Goal: Task Accomplishment & Management: Use online tool/utility

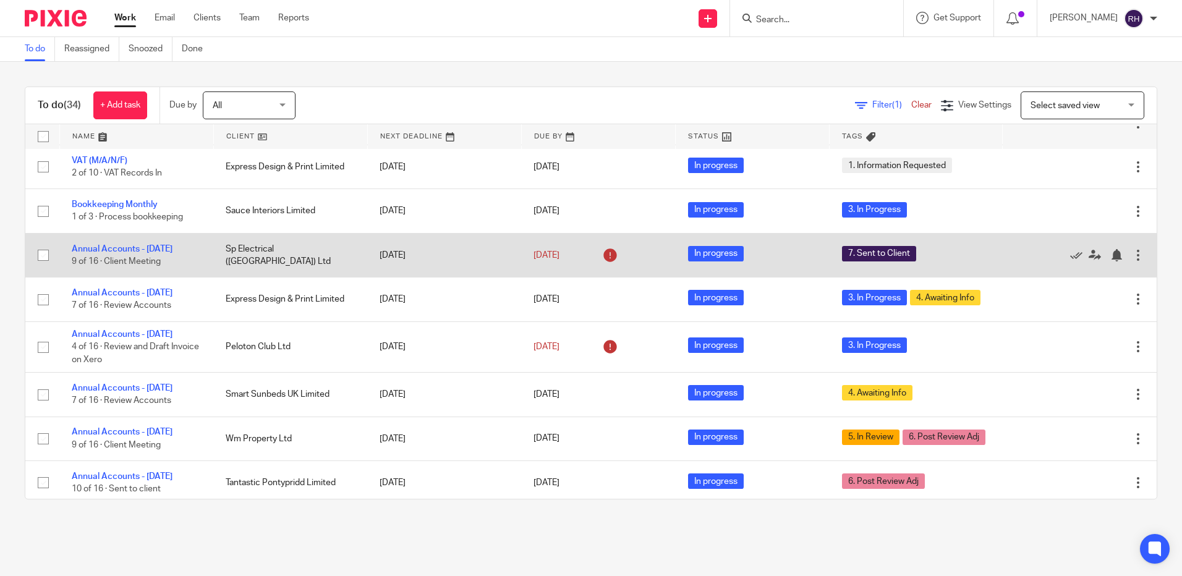
scroll to position [433, 0]
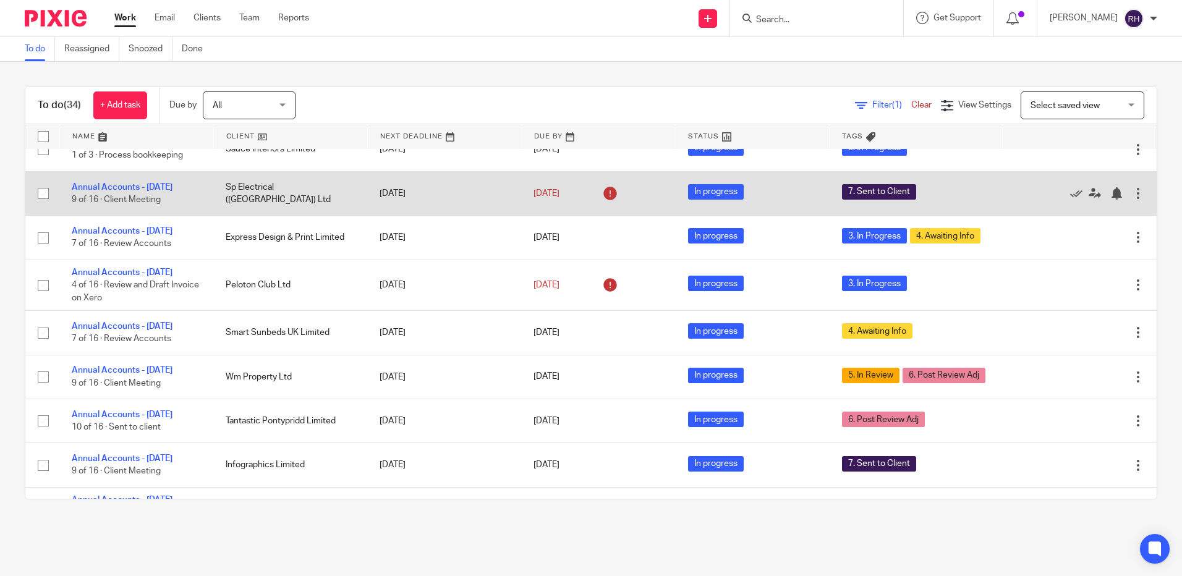
click at [87, 195] on td "Annual Accounts - January 2025 9 of 16 · Client Meeting" at bounding box center [136, 193] width 154 height 44
click at [87, 191] on link "Annual Accounts - [DATE]" at bounding box center [122, 187] width 101 height 9
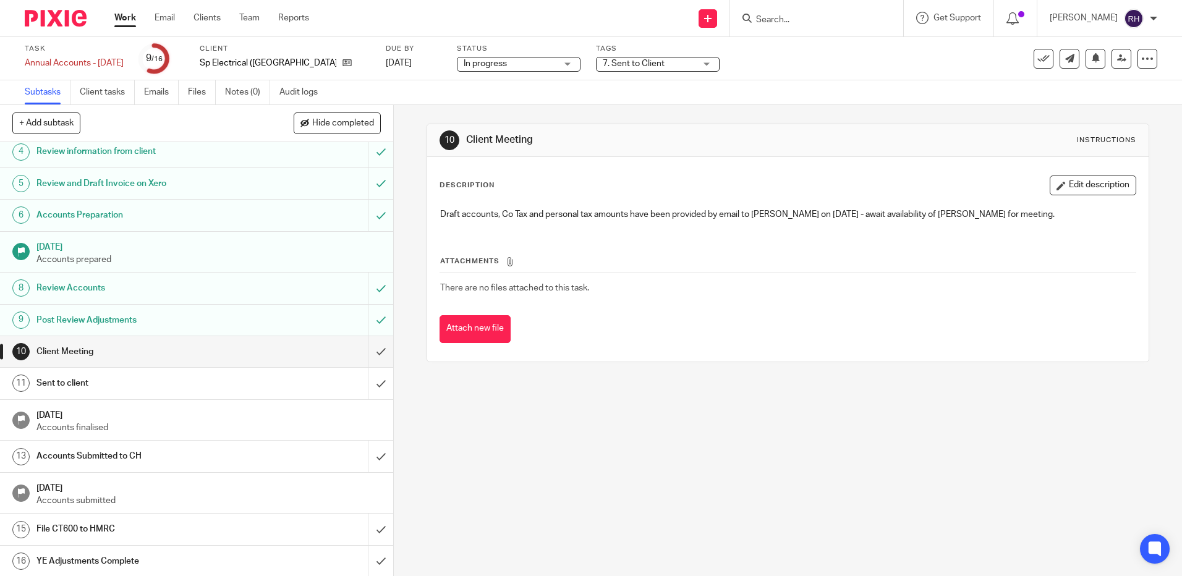
scroll to position [112, 0]
click at [362, 350] on input "submit" at bounding box center [196, 350] width 393 height 31
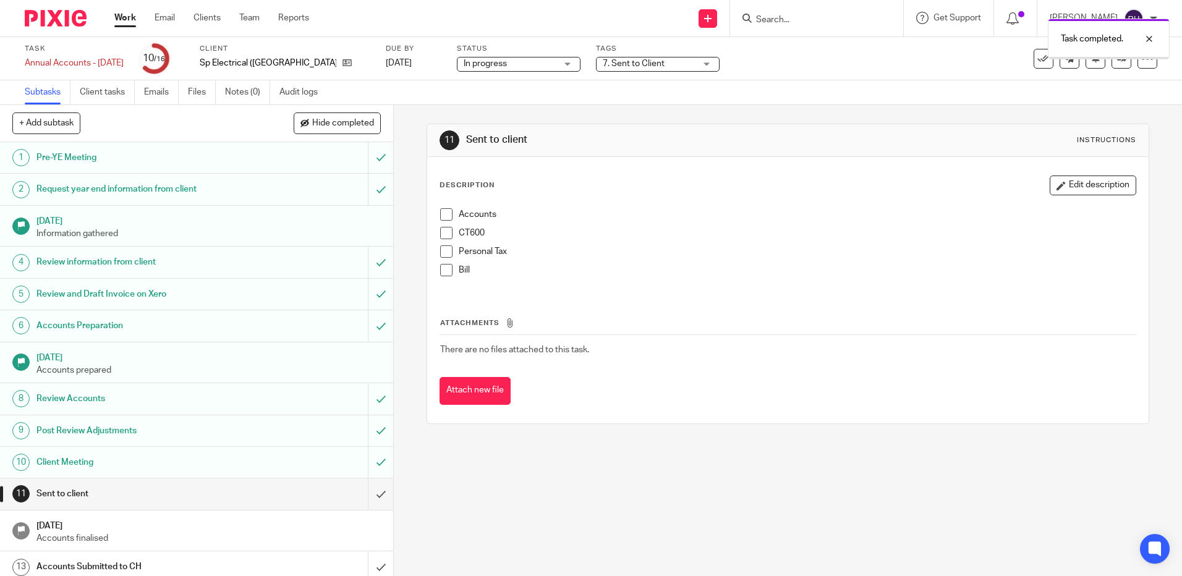
click at [364, 387] on input "submit" at bounding box center [196, 398] width 393 height 31
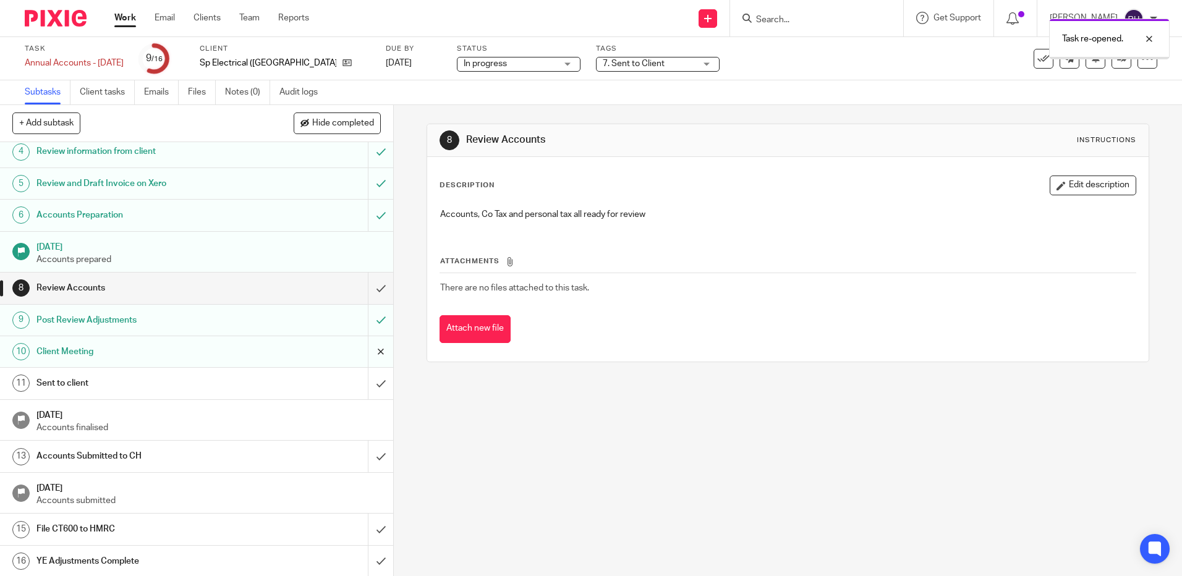
scroll to position [112, 0]
click at [371, 282] on input "submit" at bounding box center [196, 286] width 393 height 31
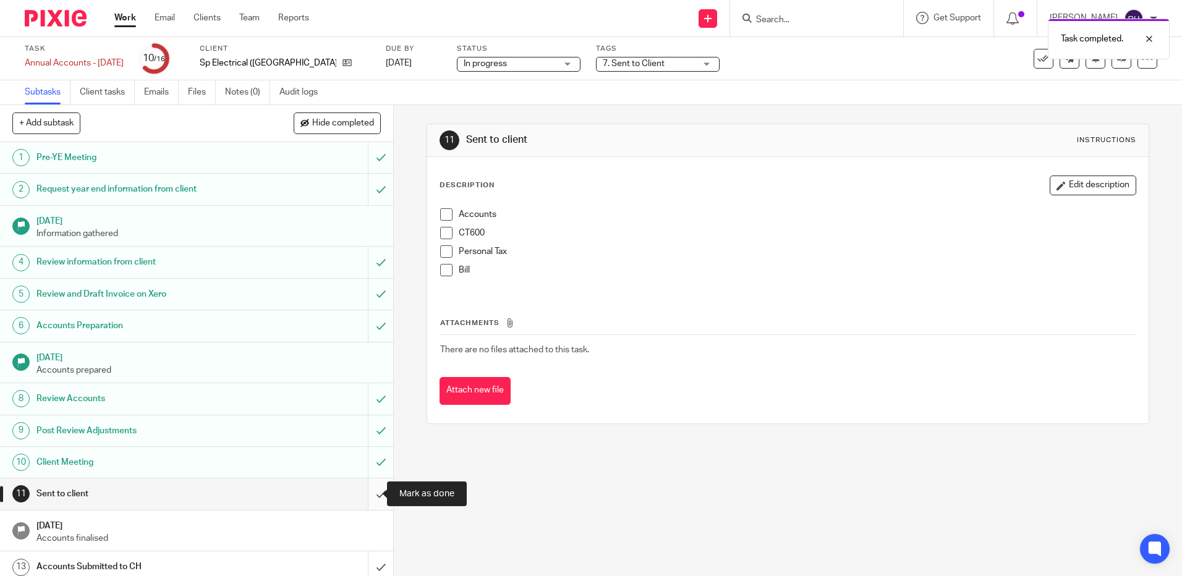
click at [366, 491] on input "submit" at bounding box center [196, 493] width 393 height 31
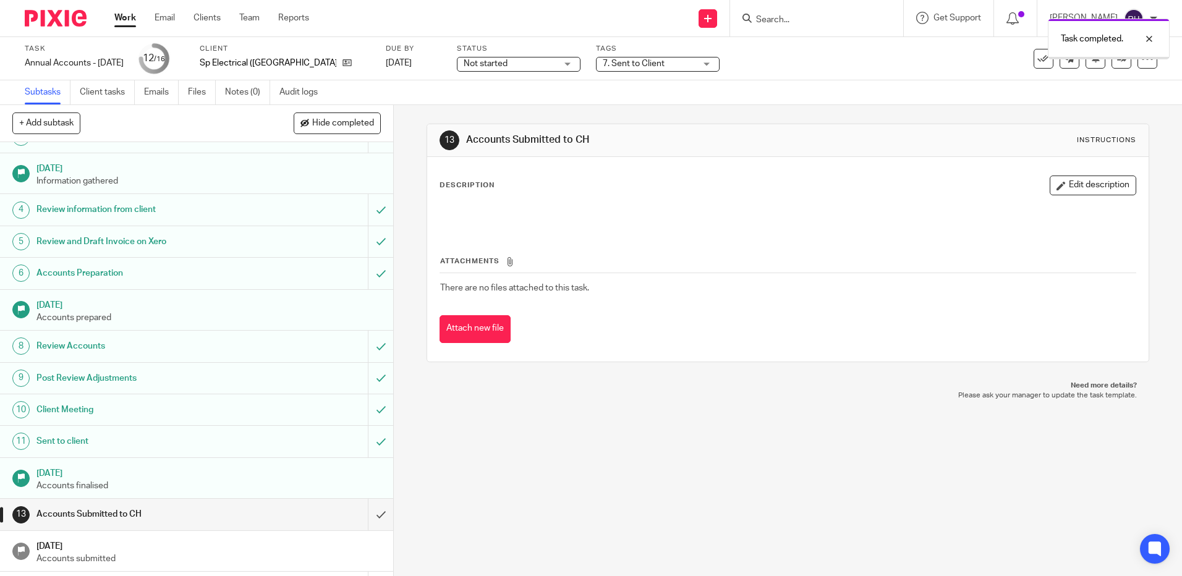
scroll to position [112, 0]
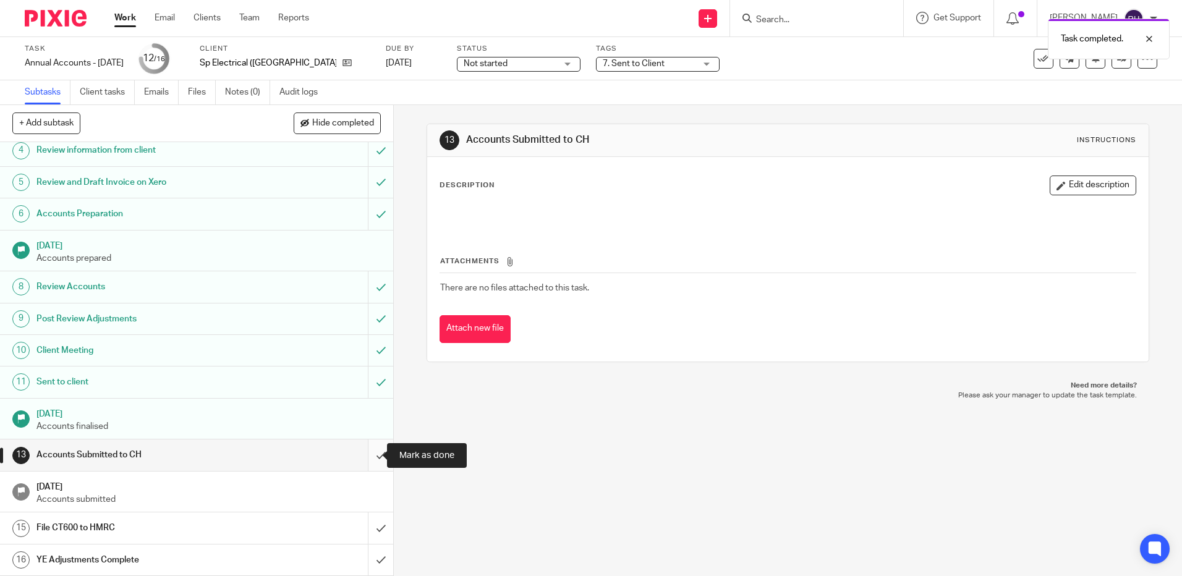
click at [368, 456] on input "submit" at bounding box center [196, 454] width 393 height 31
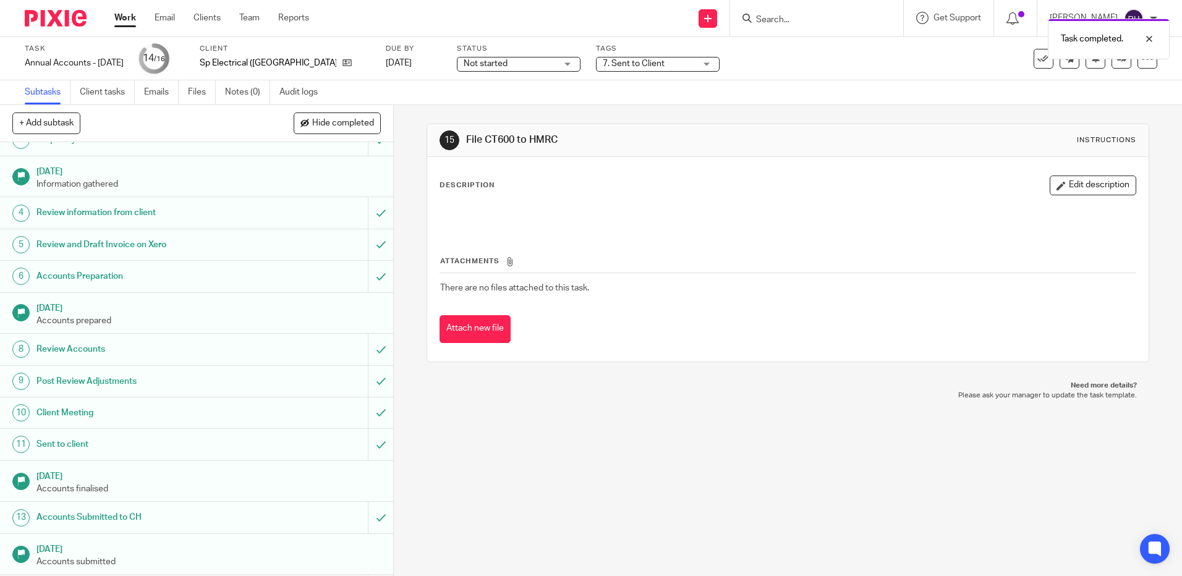
scroll to position [112, 0]
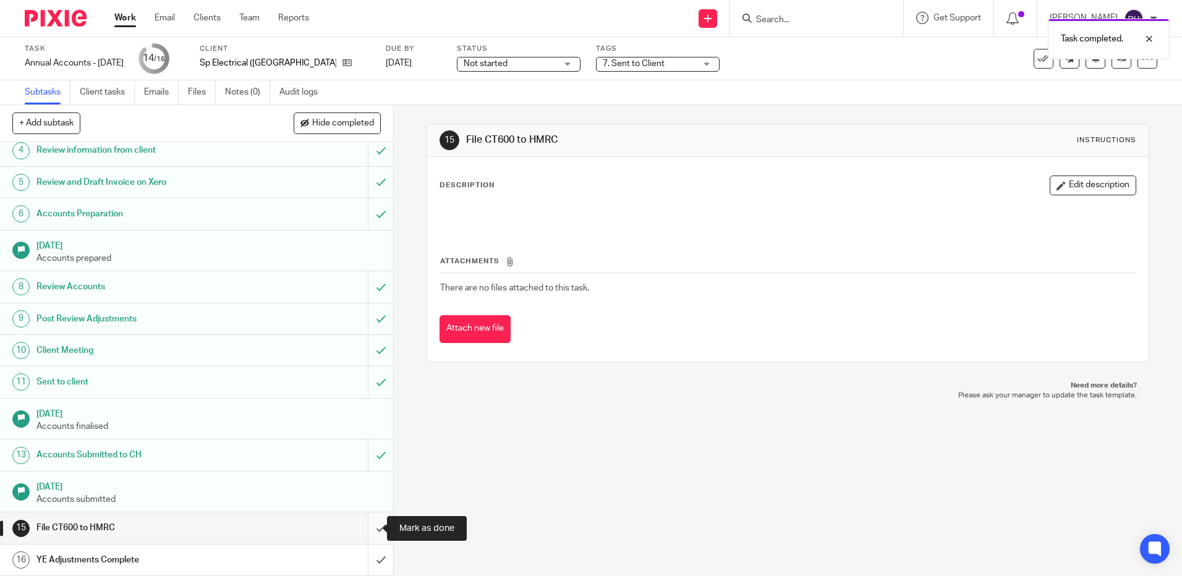
click at [371, 531] on input "submit" at bounding box center [196, 527] width 393 height 31
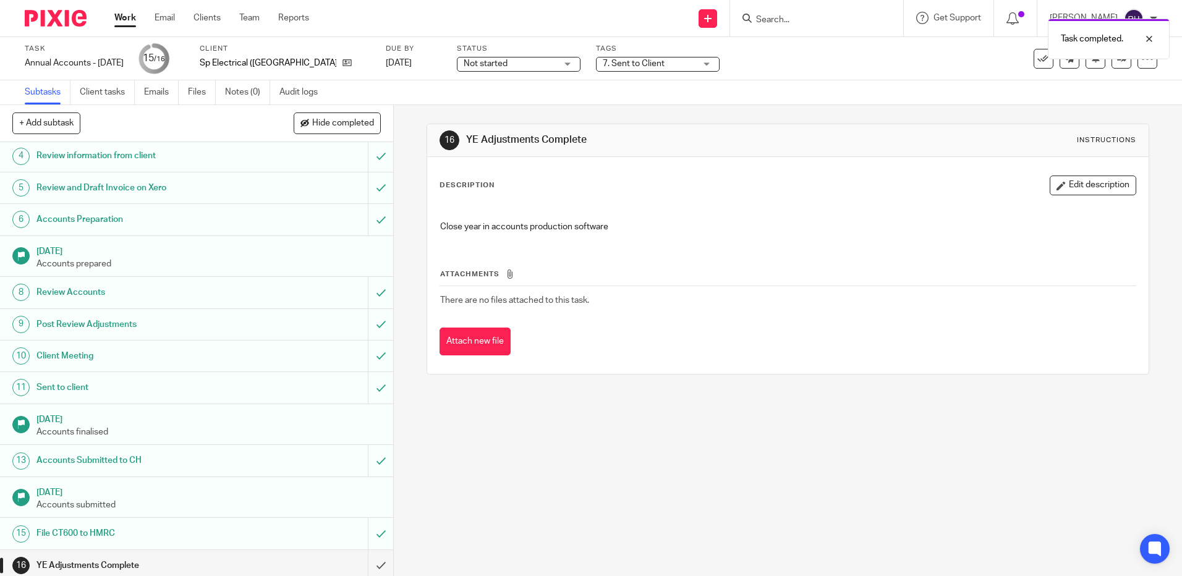
scroll to position [112, 0]
